Goal: Navigation & Orientation: Find specific page/section

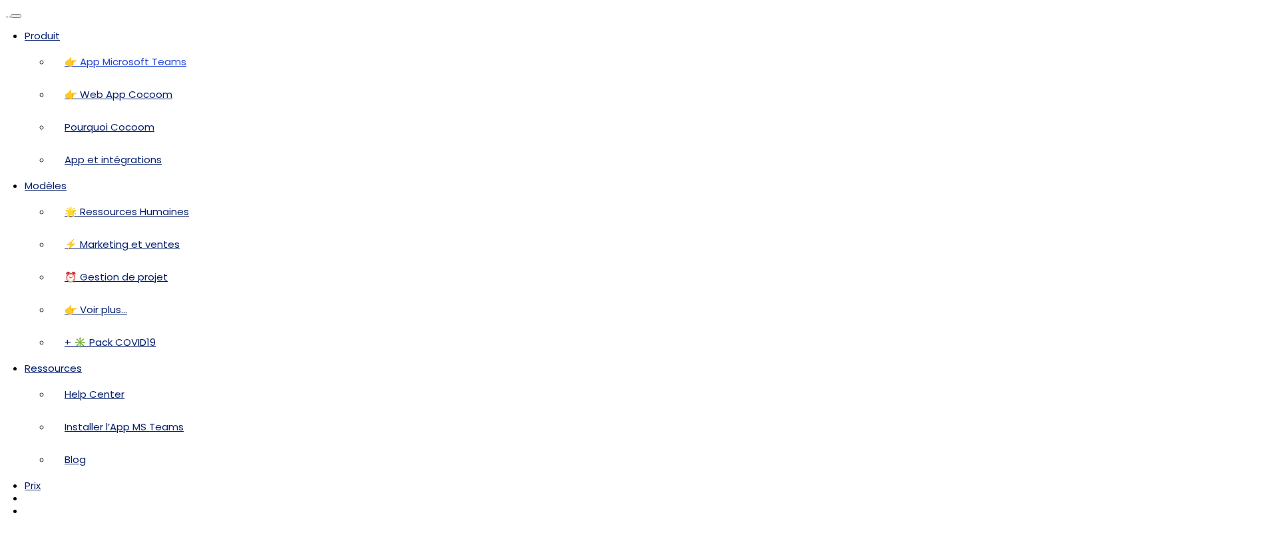
click at [186, 69] on link "👉 App Microsoft Teams" at bounding box center [126, 62] width 122 height 14
click at [67, 178] on link "Modèles" at bounding box center [46, 185] width 42 height 14
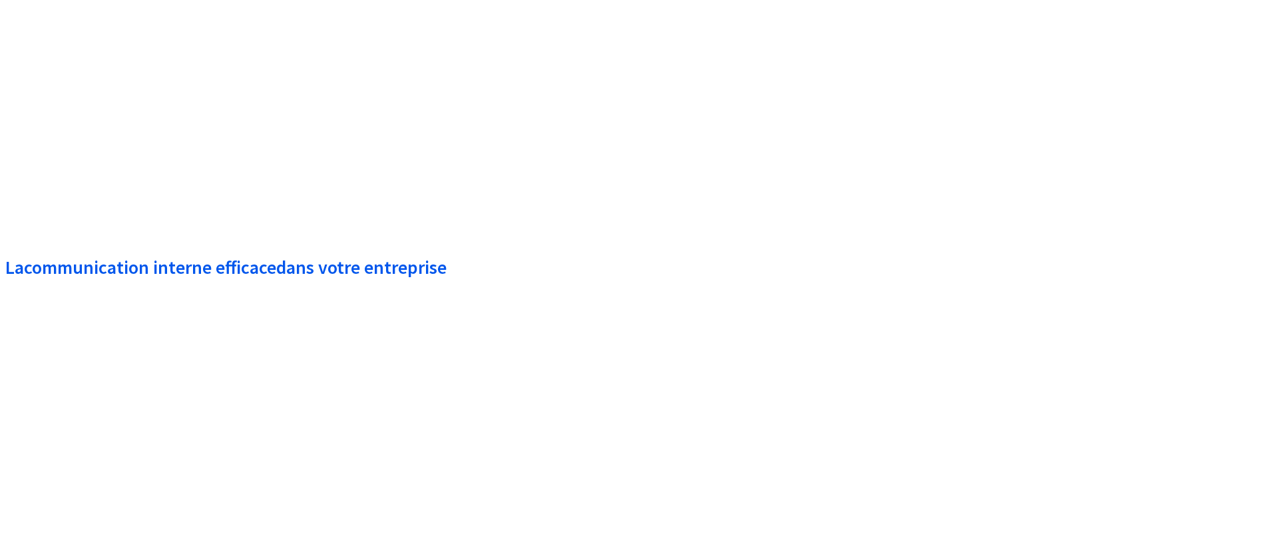
scroll to position [1899, 0]
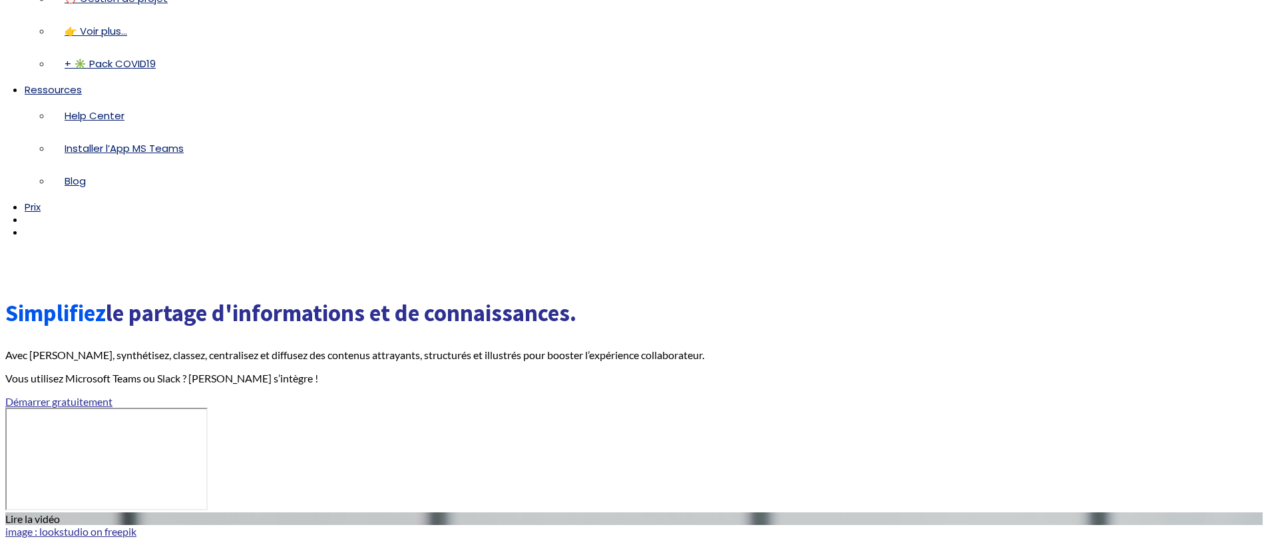
scroll to position [405, 0]
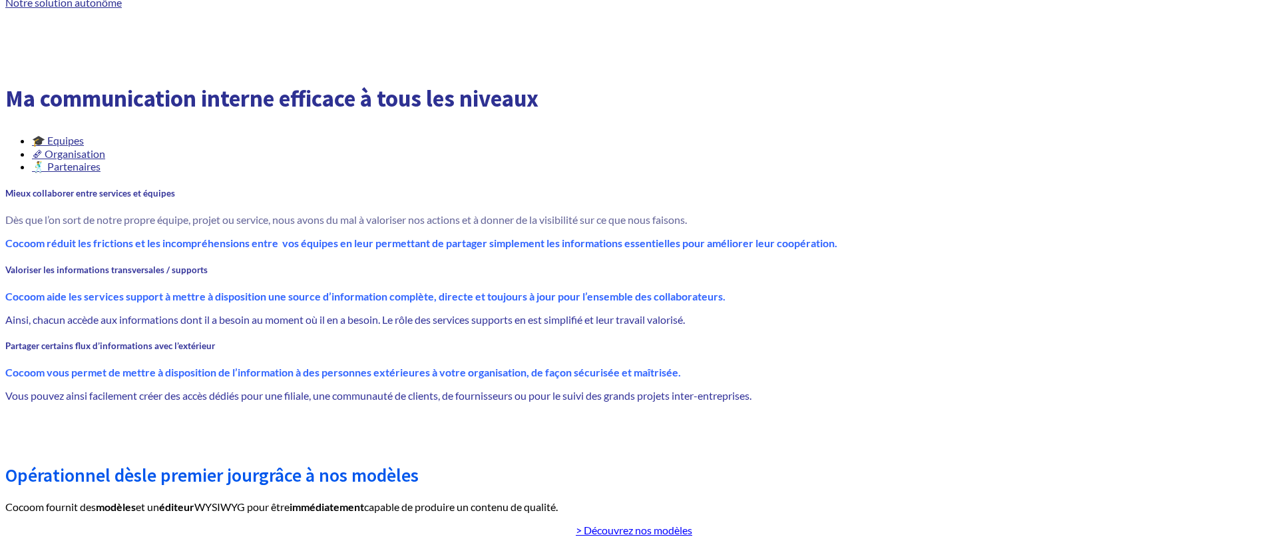
scroll to position [993, 0]
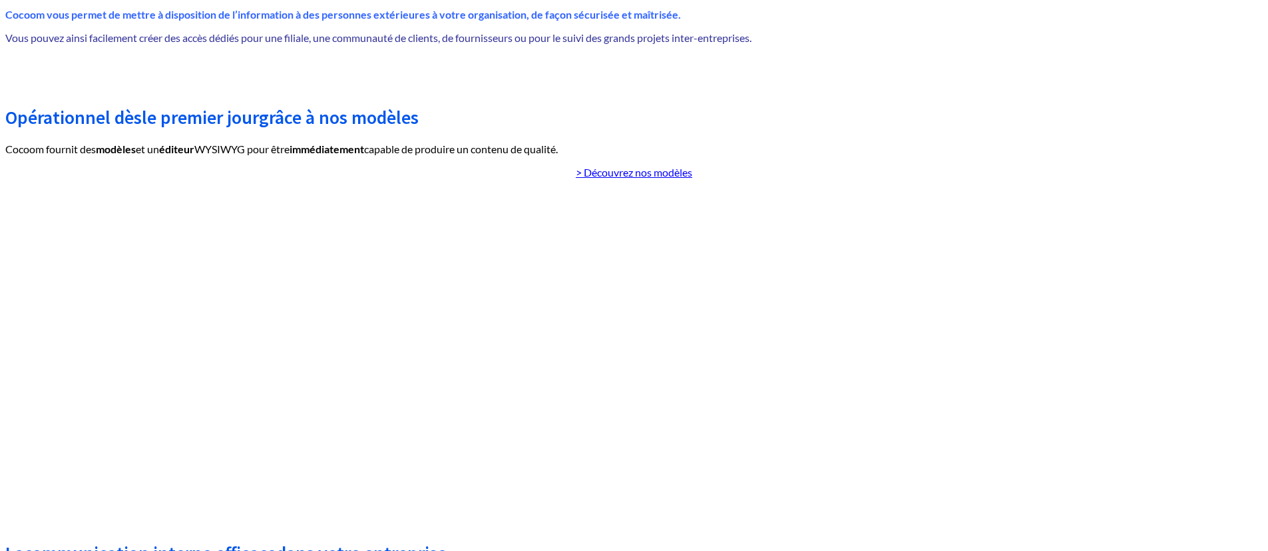
scroll to position [935, 0]
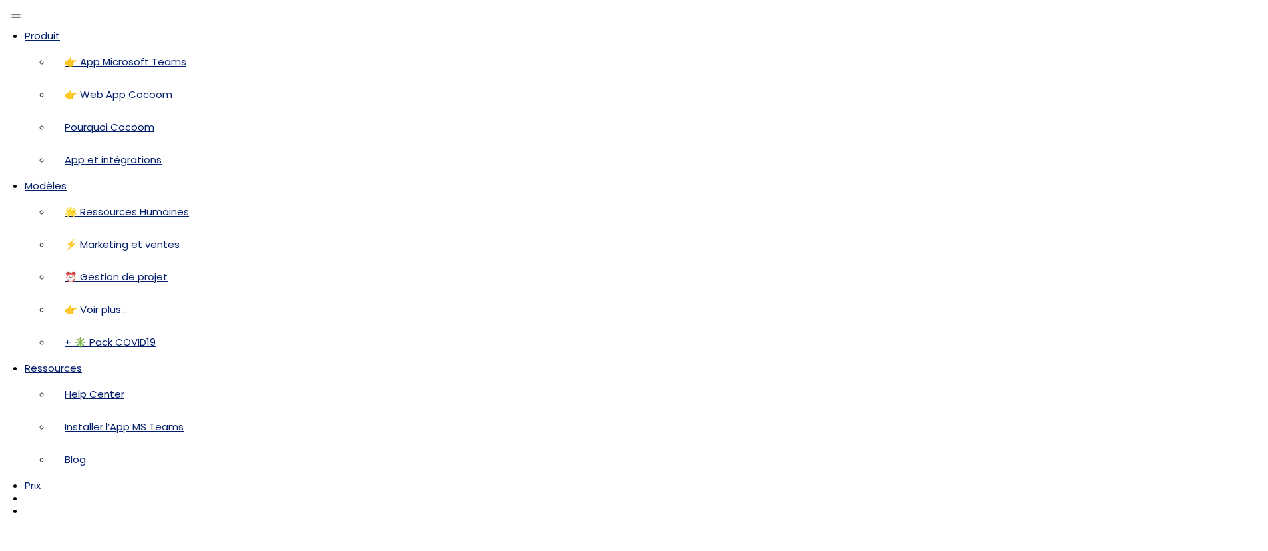
scroll to position [935, 0]
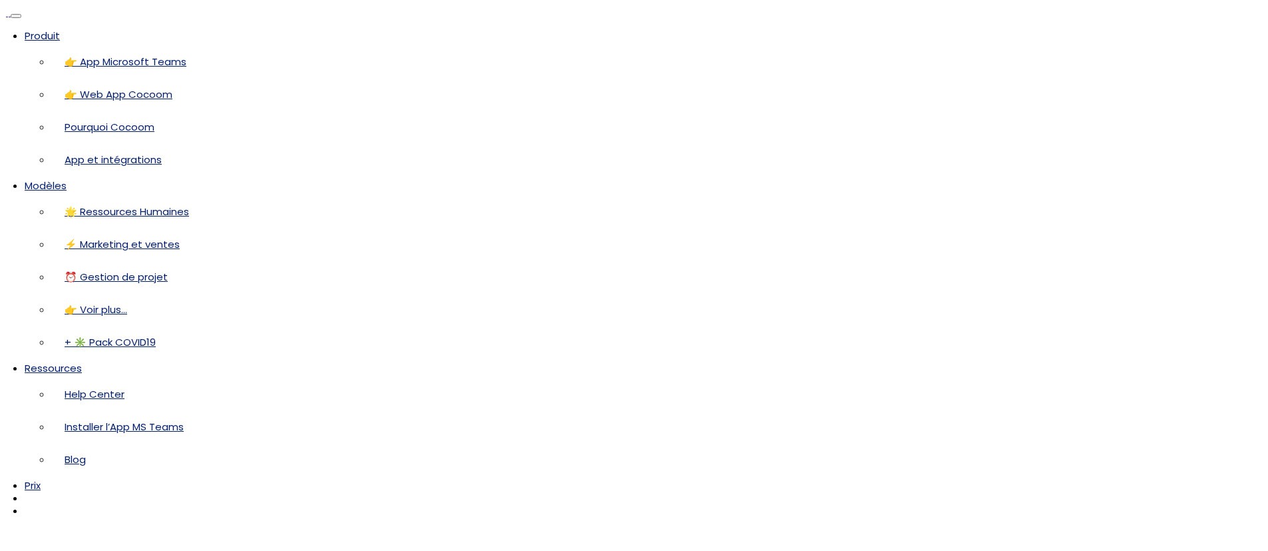
scroll to position [935, 0]
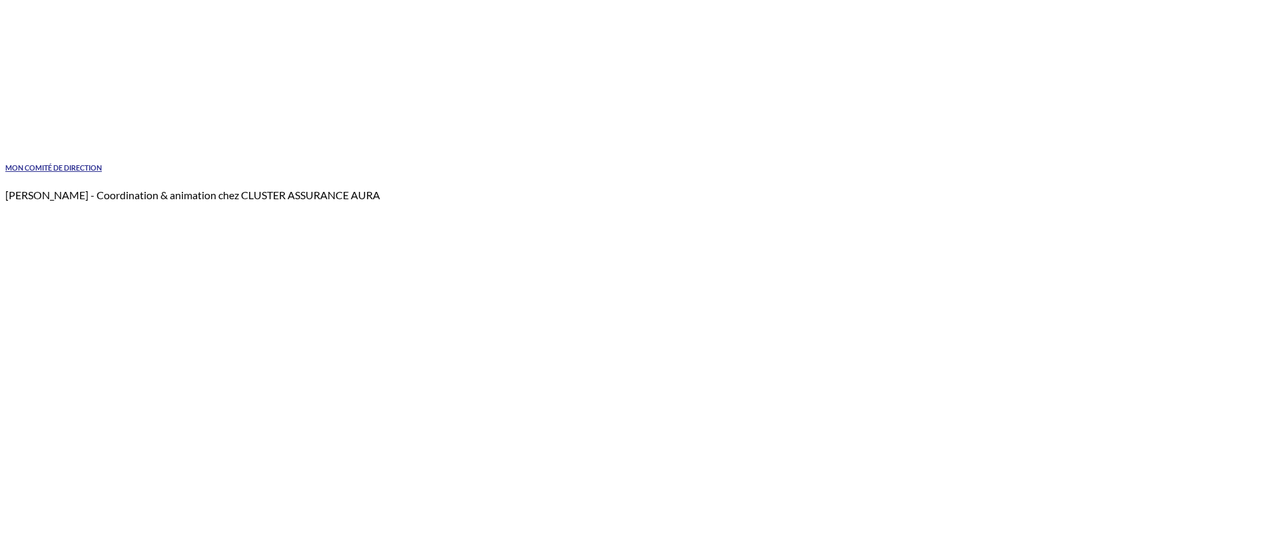
scroll to position [2041, 0]
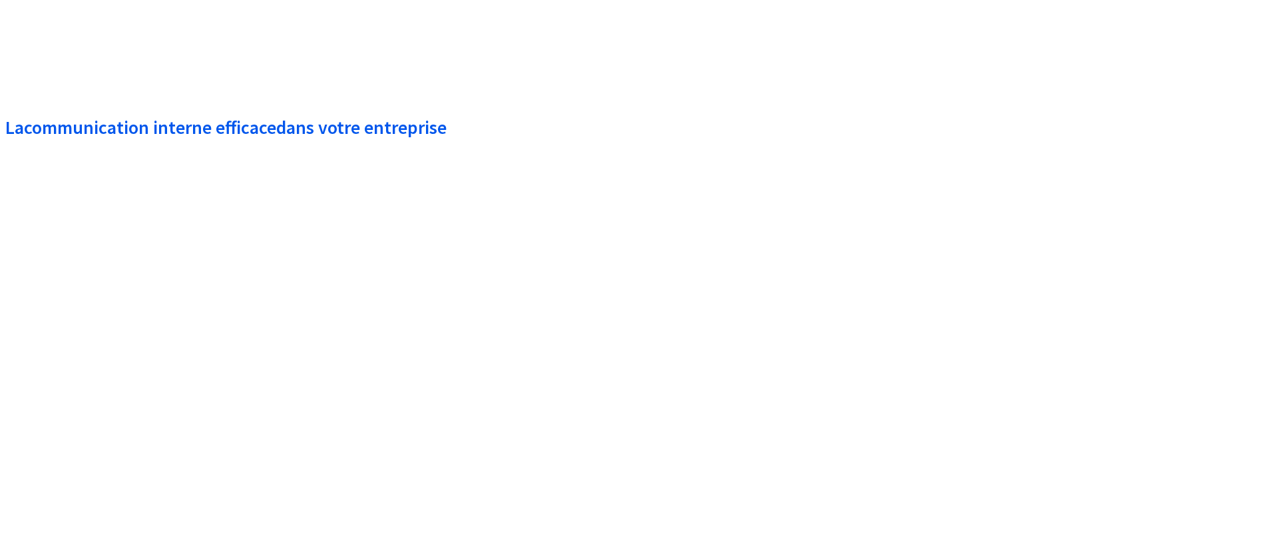
scroll to position [1253, 0]
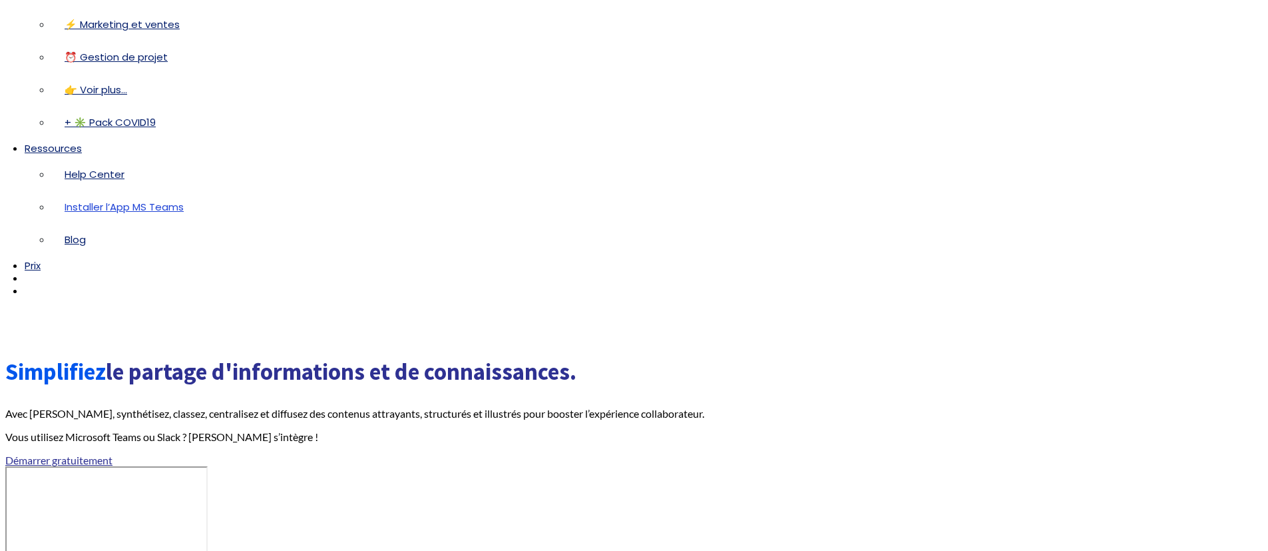
scroll to position [218, 0]
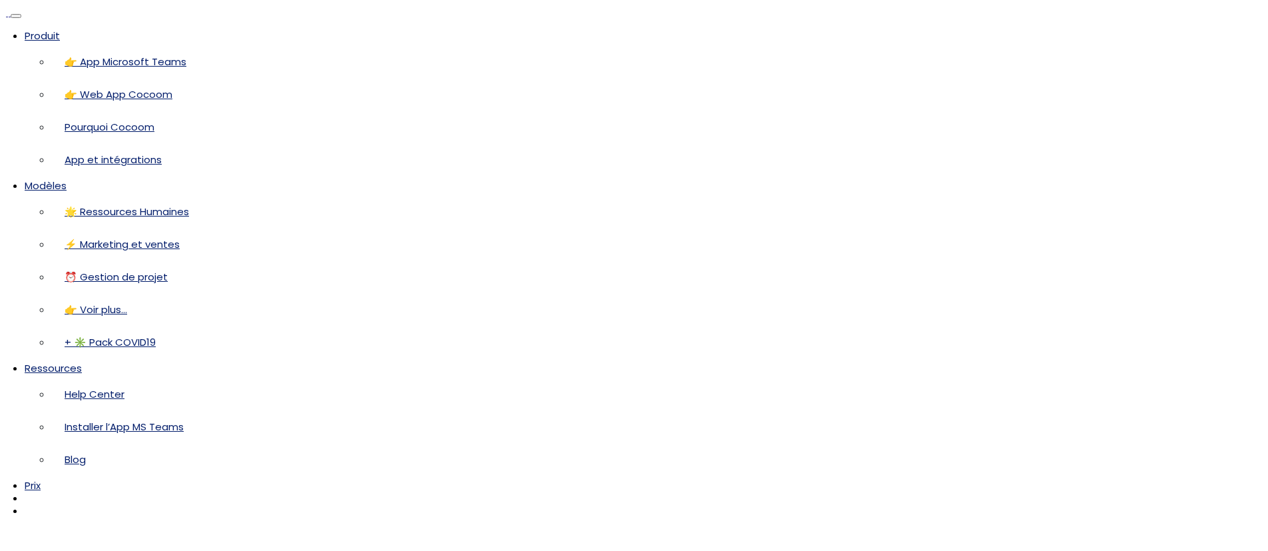
scroll to position [218, 0]
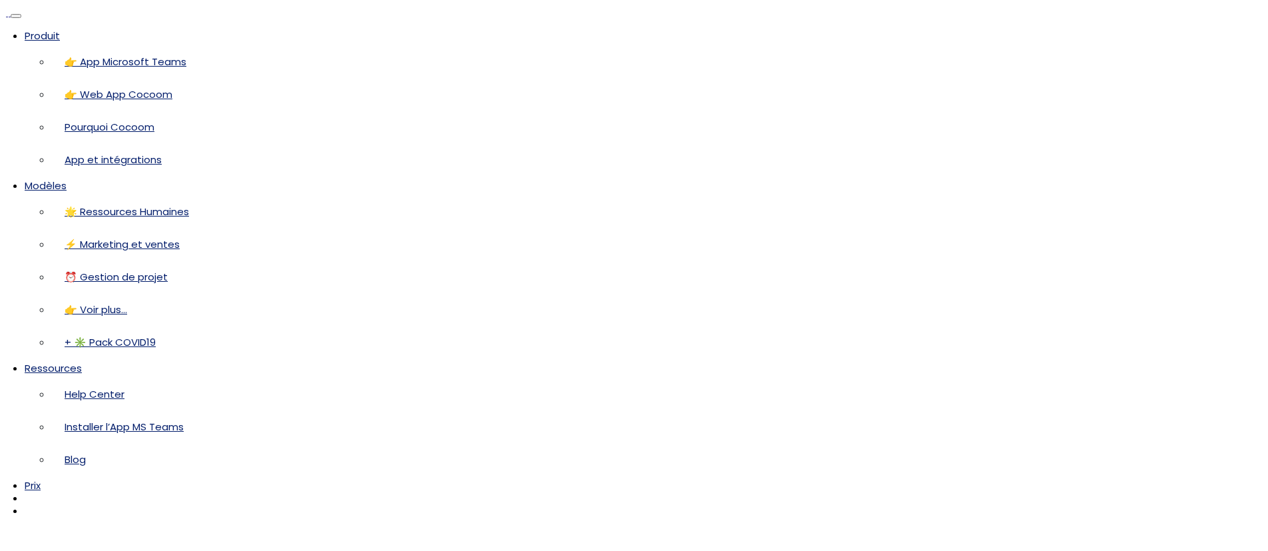
scroll to position [218, 0]
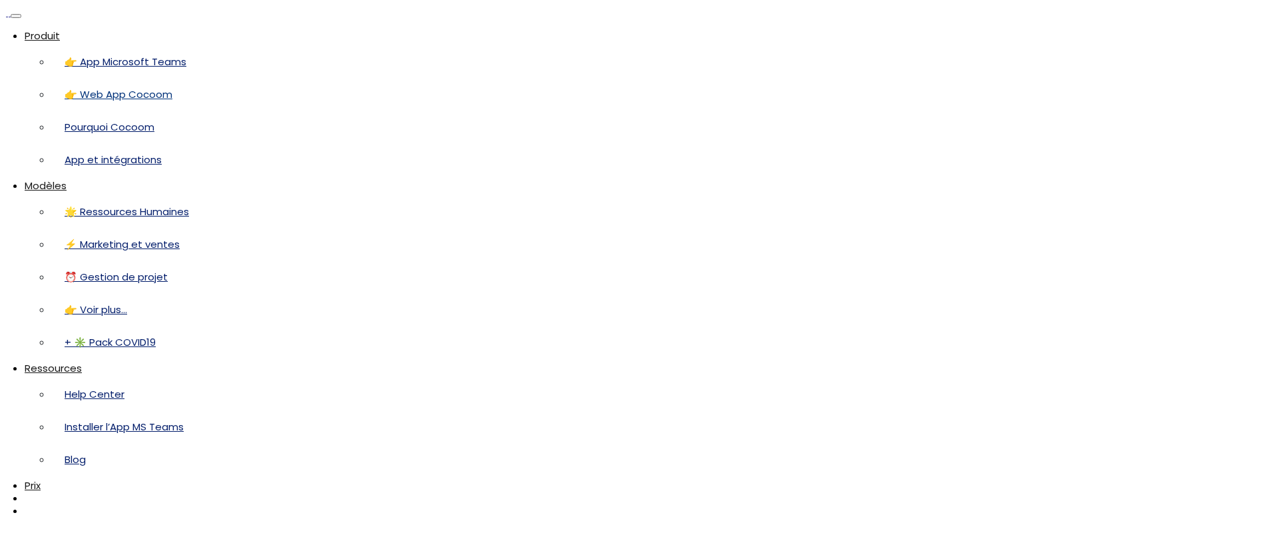
scroll to position [218, 0]
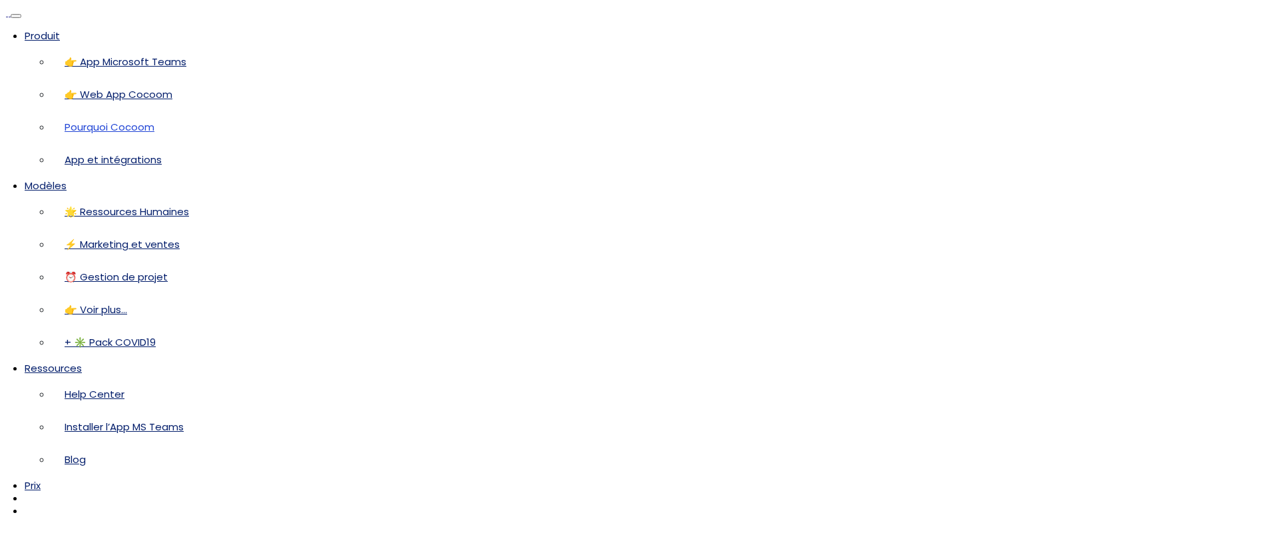
scroll to position [218, 0]
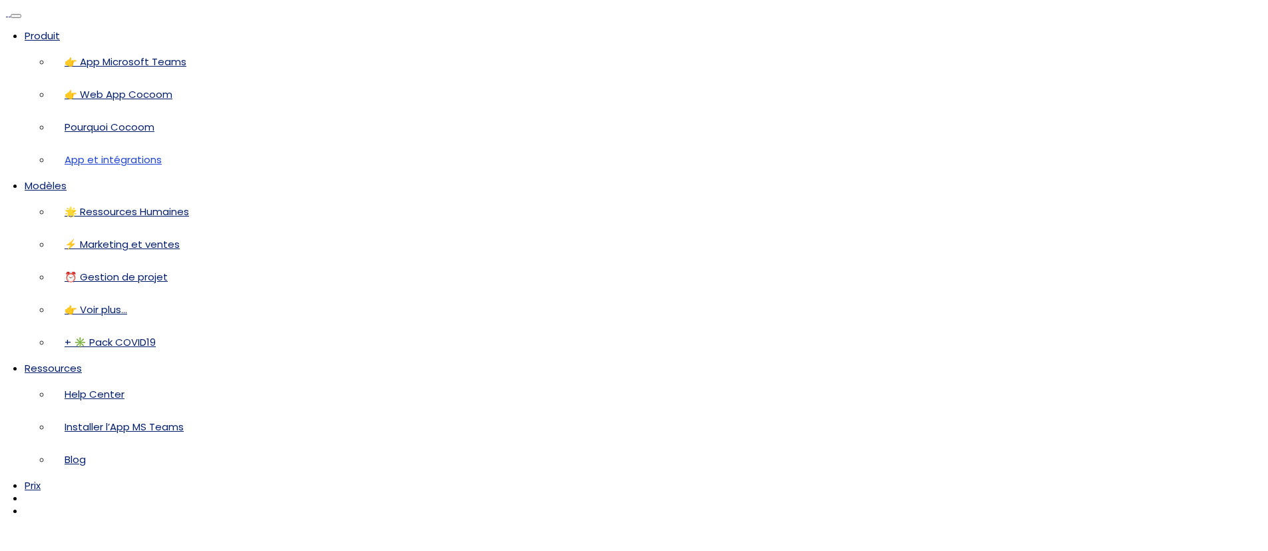
scroll to position [218, 0]
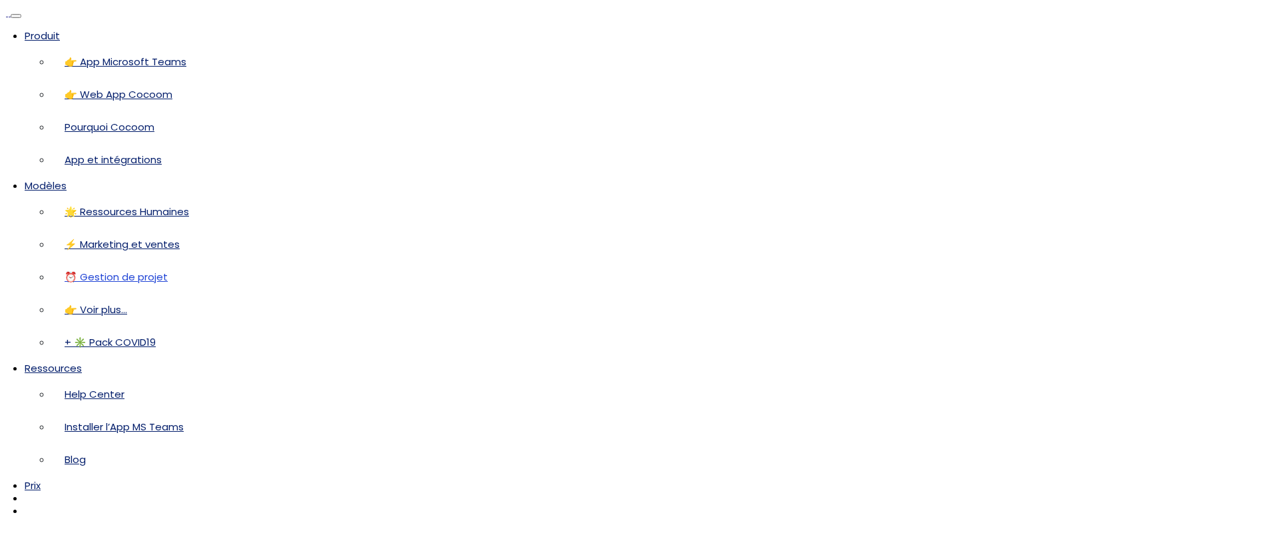
scroll to position [218, 0]
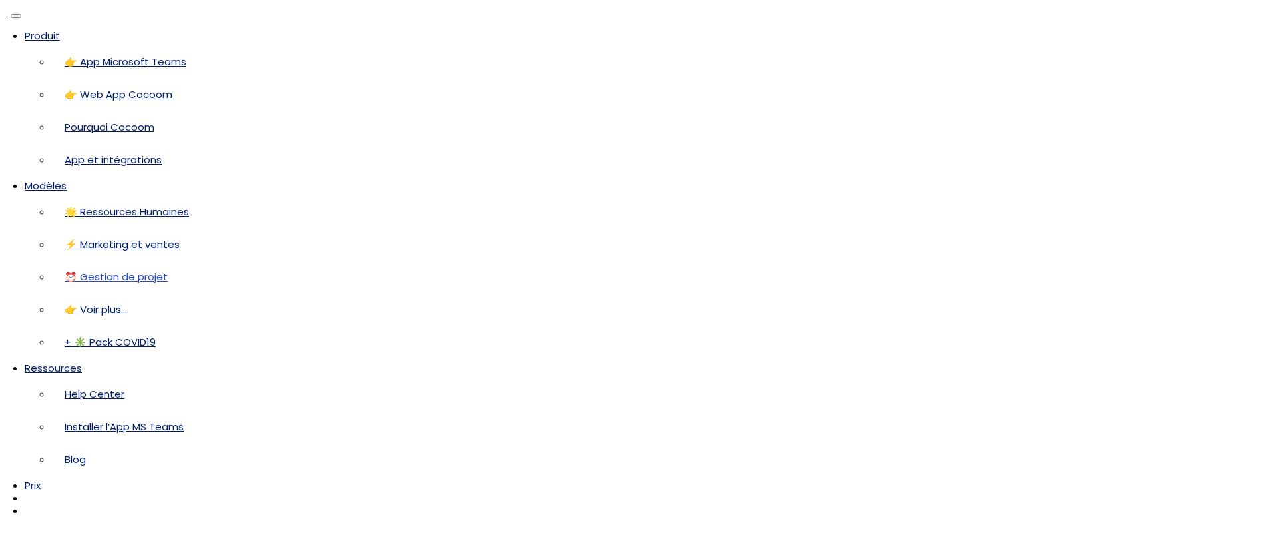
scroll to position [218, 0]
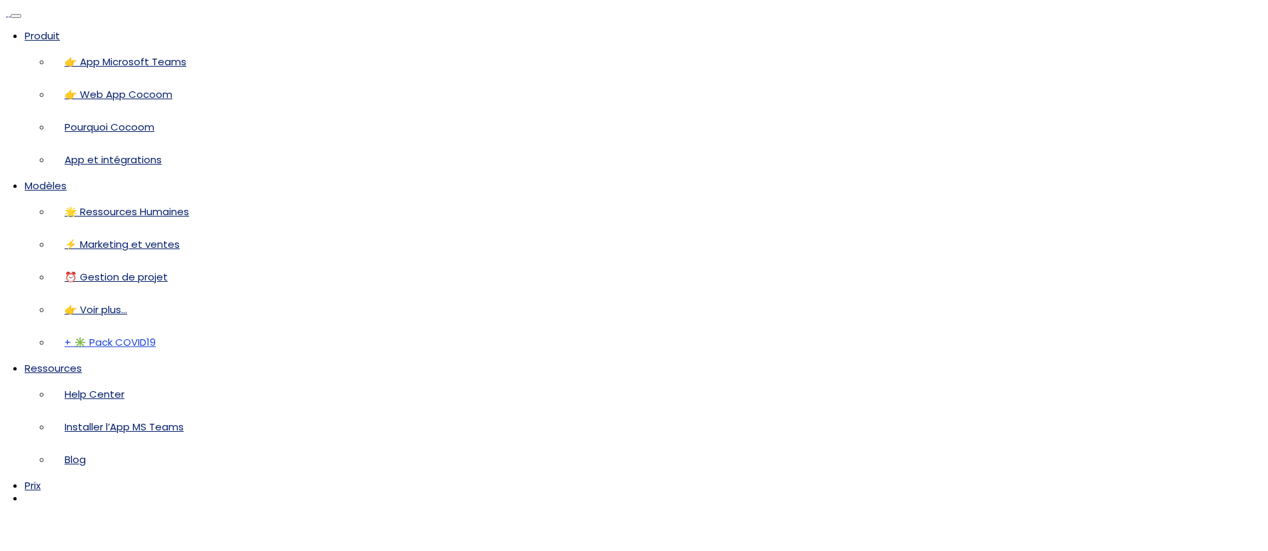
scroll to position [218, 0]
